Goal: Transaction & Acquisition: Obtain resource

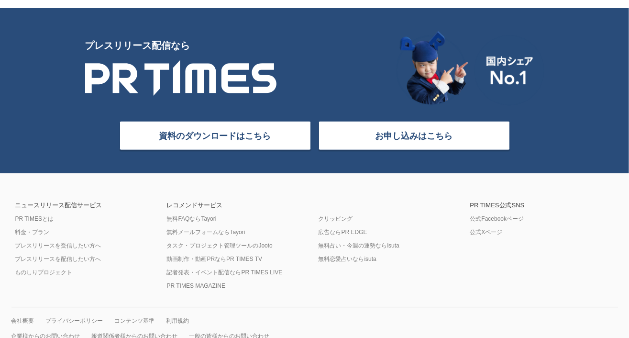
scroll to position [4094, 0]
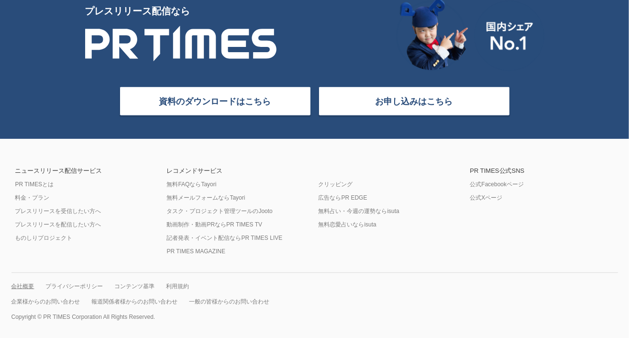
click at [21, 285] on link "会社概要" at bounding box center [22, 286] width 23 height 8
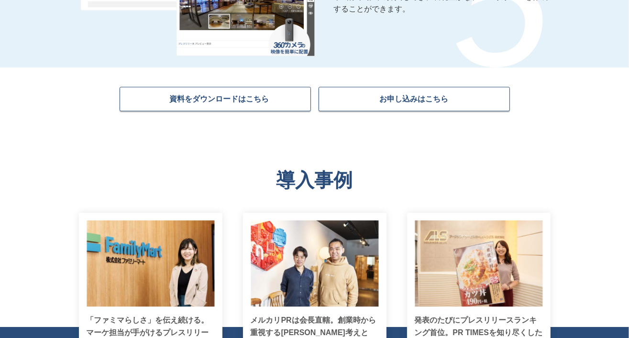
scroll to position [1866, 0]
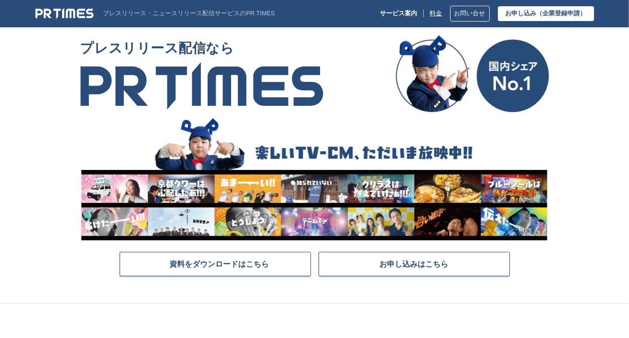
click at [433, 10] on link "料金" at bounding box center [436, 13] width 12 height 7
click at [241, 263] on span "資料をダウンロードはこちら" at bounding box center [220, 264] width 100 height 10
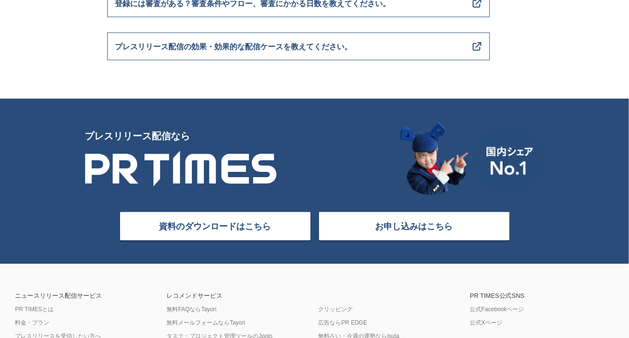
scroll to position [4068, 0]
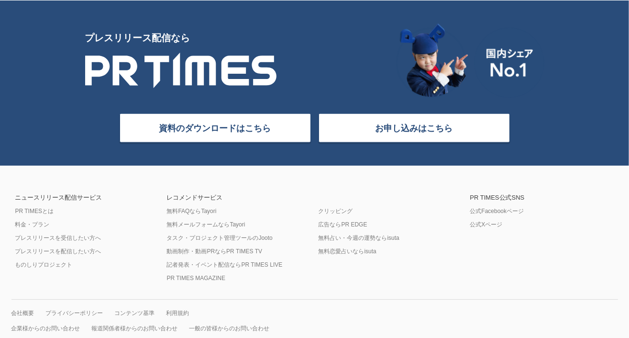
click at [287, 121] on link "資料のダウンロードはこちら" at bounding box center [215, 127] width 191 height 29
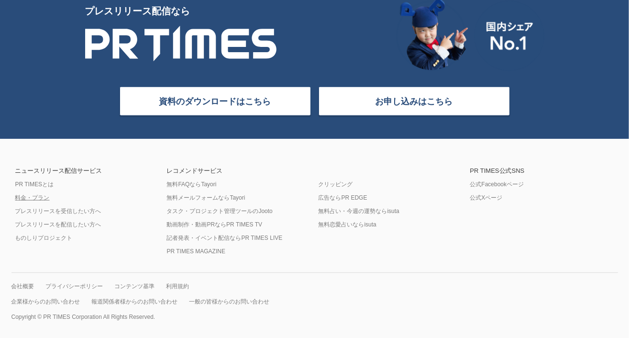
click at [35, 199] on link "料金・プラン" at bounding box center [32, 198] width 34 height 8
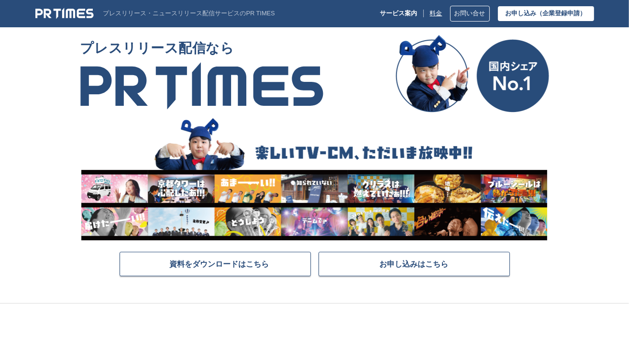
click at [436, 14] on link "料金" at bounding box center [436, 13] width 12 height 7
